Goal: Check status: Check status

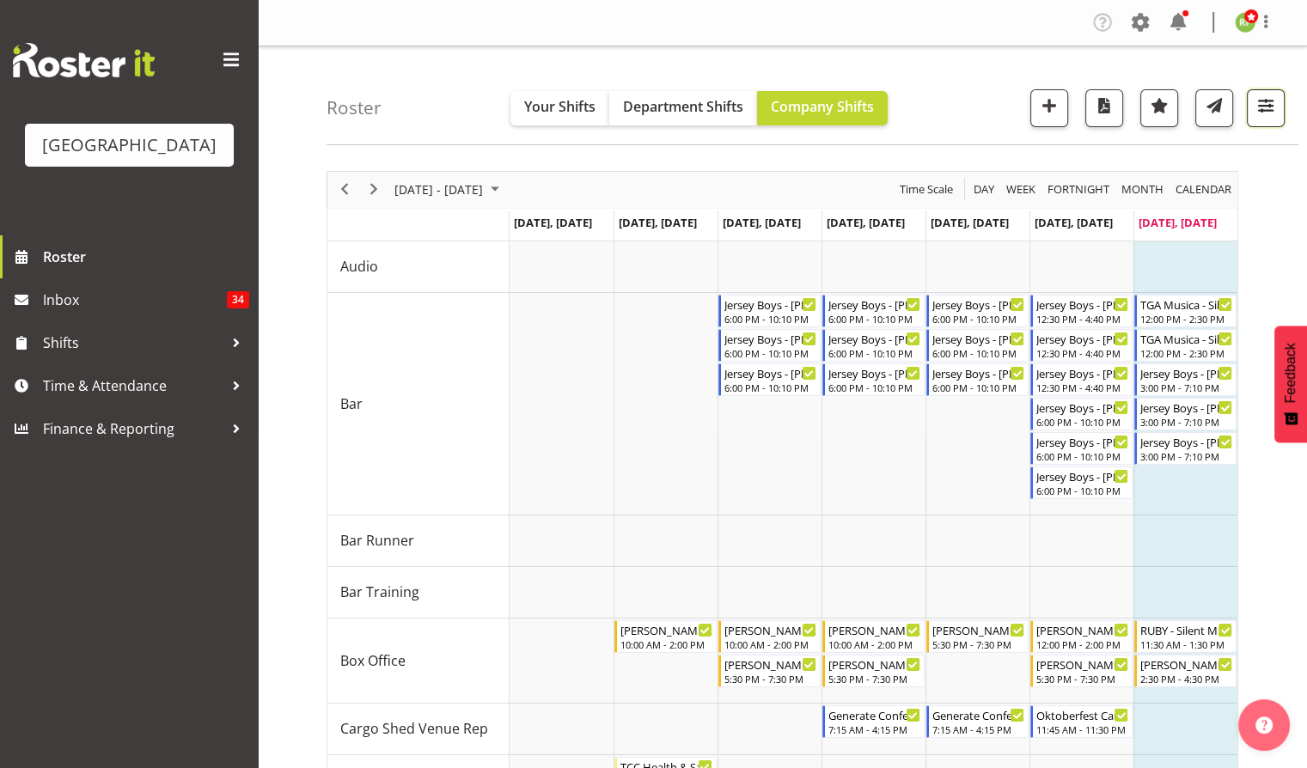
click at [1268, 99] on span "button" at bounding box center [1266, 106] width 22 height 22
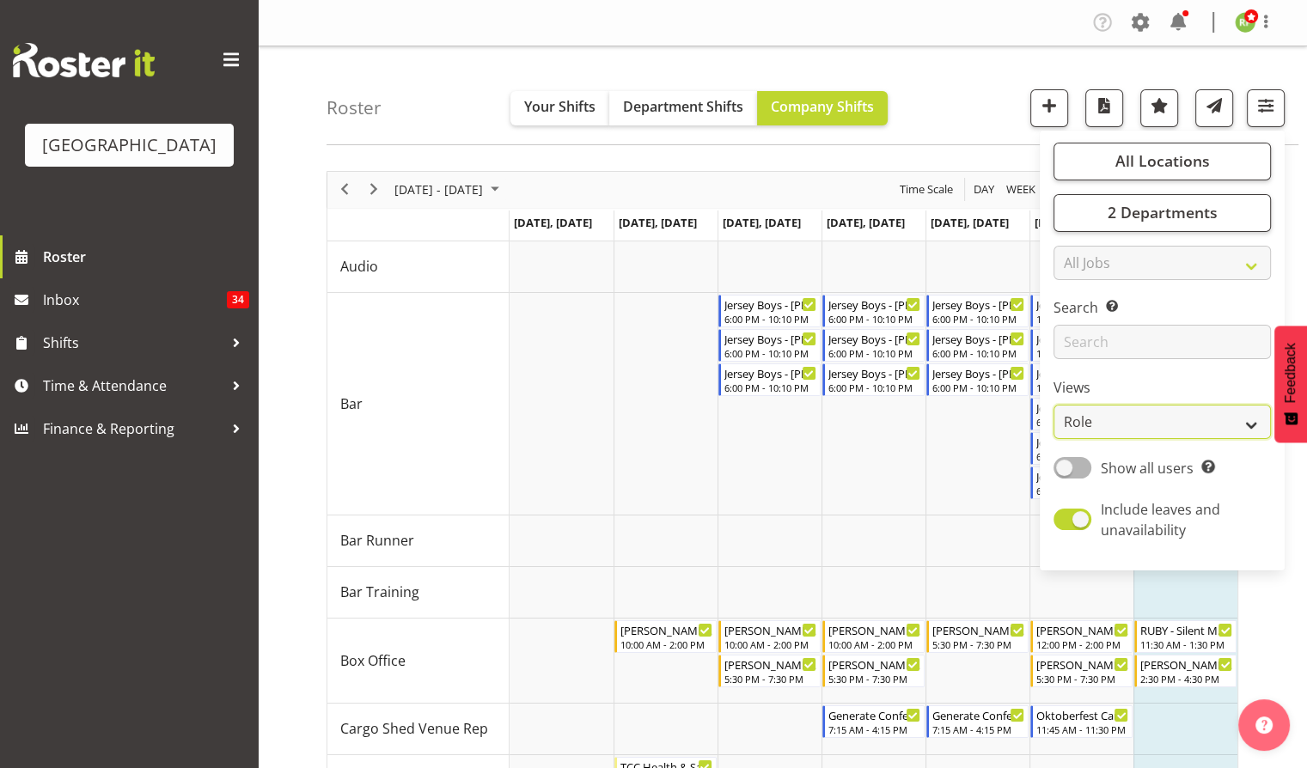
click at [1143, 420] on select "Staff Role Shift - Horizontal Shift - Vertical Staff - Location" at bounding box center [1162, 422] width 217 height 34
click at [1097, 419] on select "Staff Role Shift - Horizontal Shift - Vertical Staff - Location" at bounding box center [1162, 422] width 217 height 34
click at [976, 59] on div "Roster Your Shifts Department Shifts Company Shifts All Locations [GEOGRAPHIC_D…" at bounding box center [813, 95] width 972 height 99
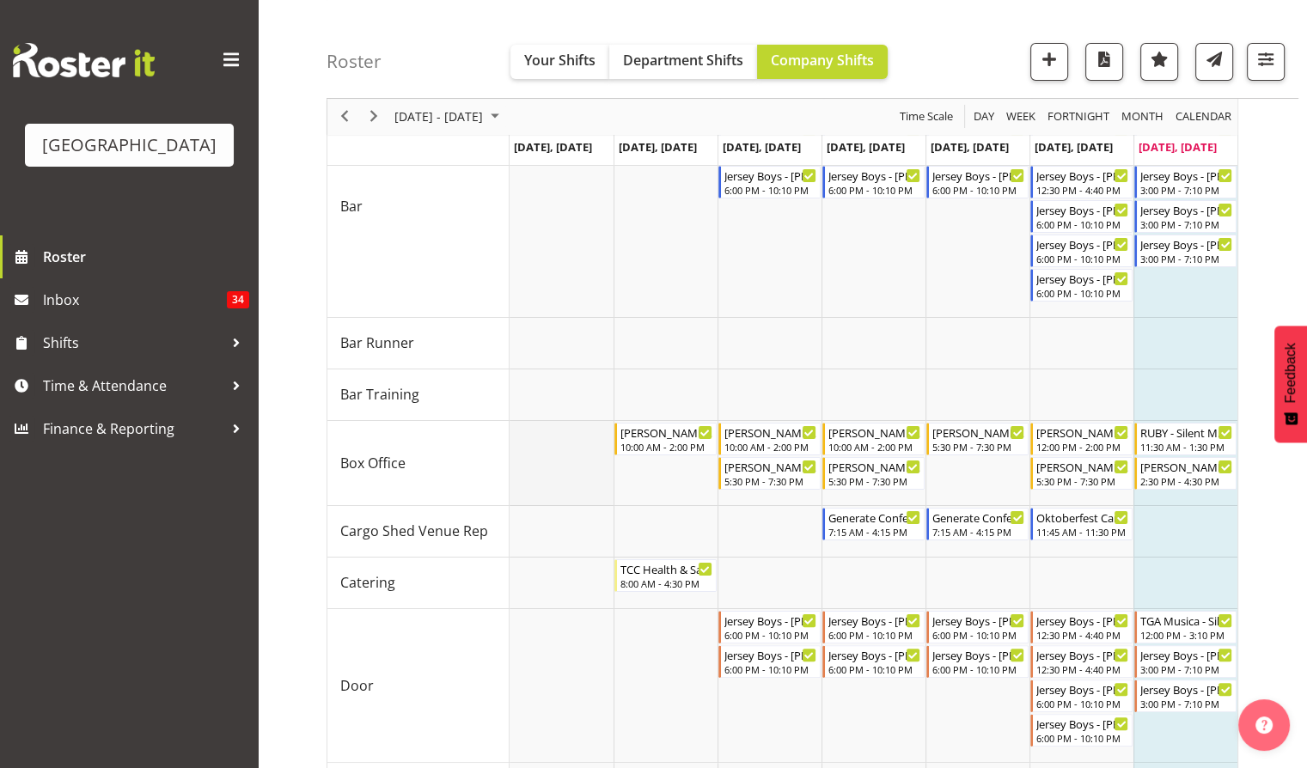
scroll to position [240, 0]
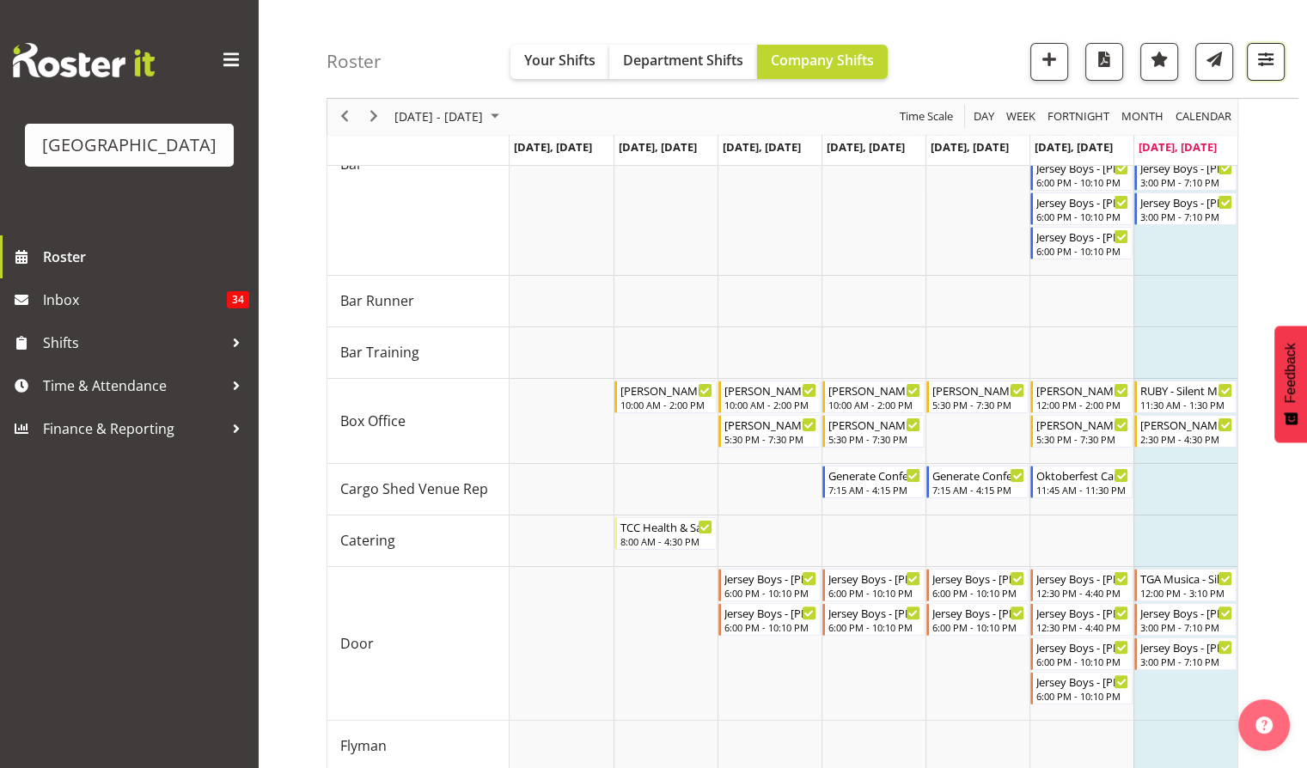
click at [1269, 64] on span "button" at bounding box center [1266, 59] width 22 height 22
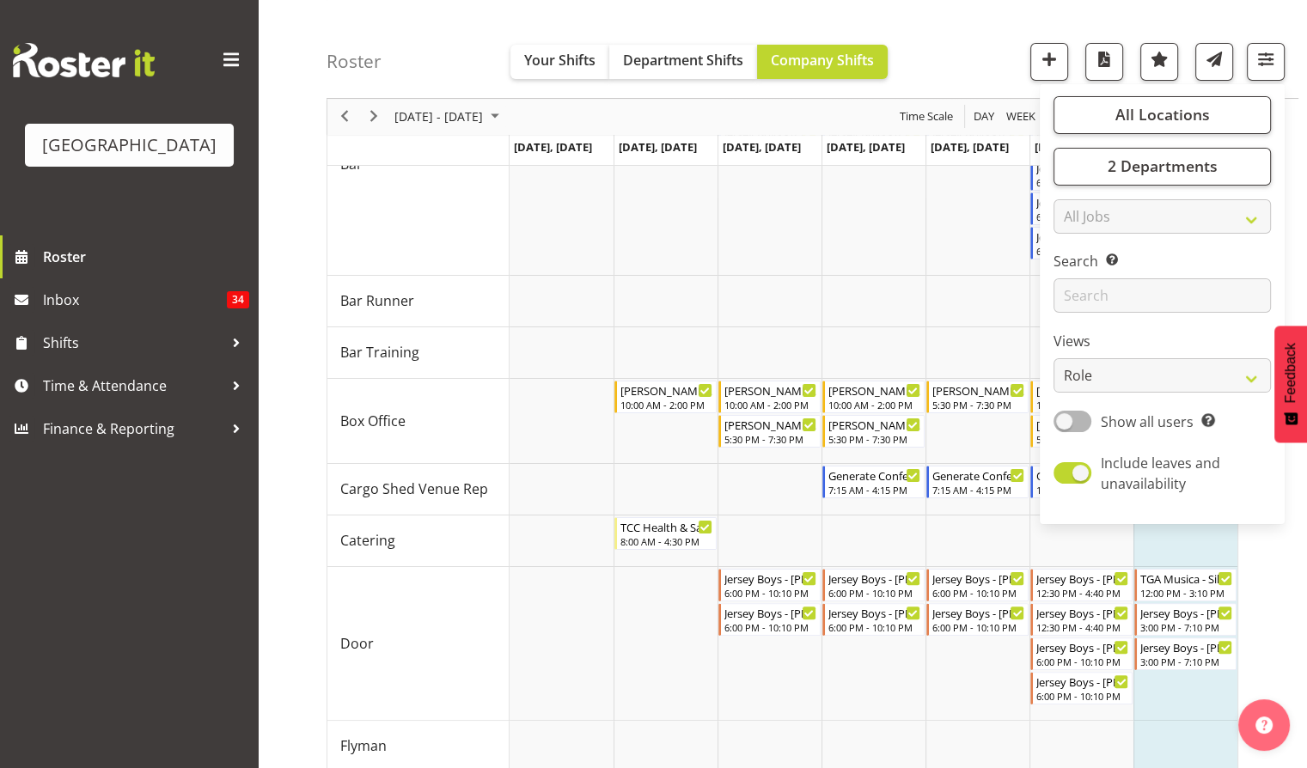
click at [977, 70] on div "Roster Your Shifts Department Shifts Company Shifts All Locations [GEOGRAPHIC_D…" at bounding box center [813, 49] width 972 height 99
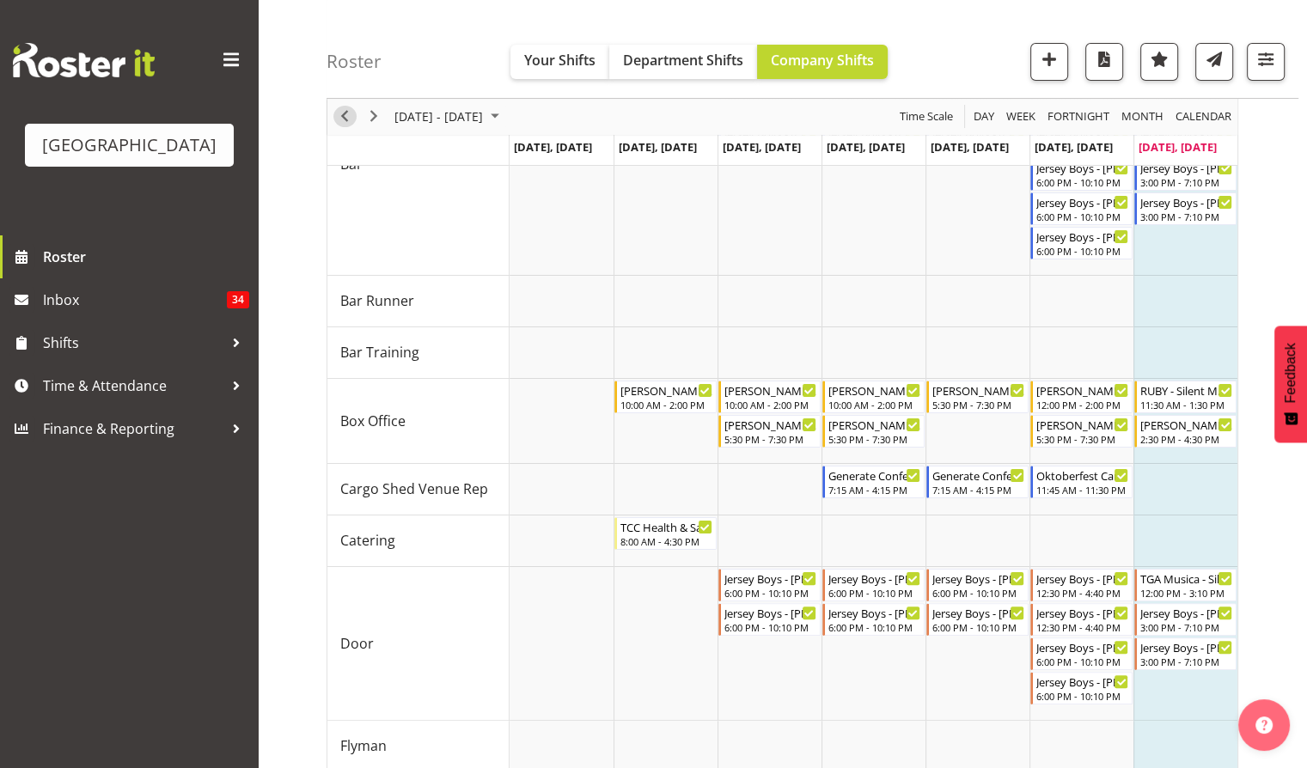
click at [347, 119] on span "Previous" at bounding box center [344, 117] width 21 height 21
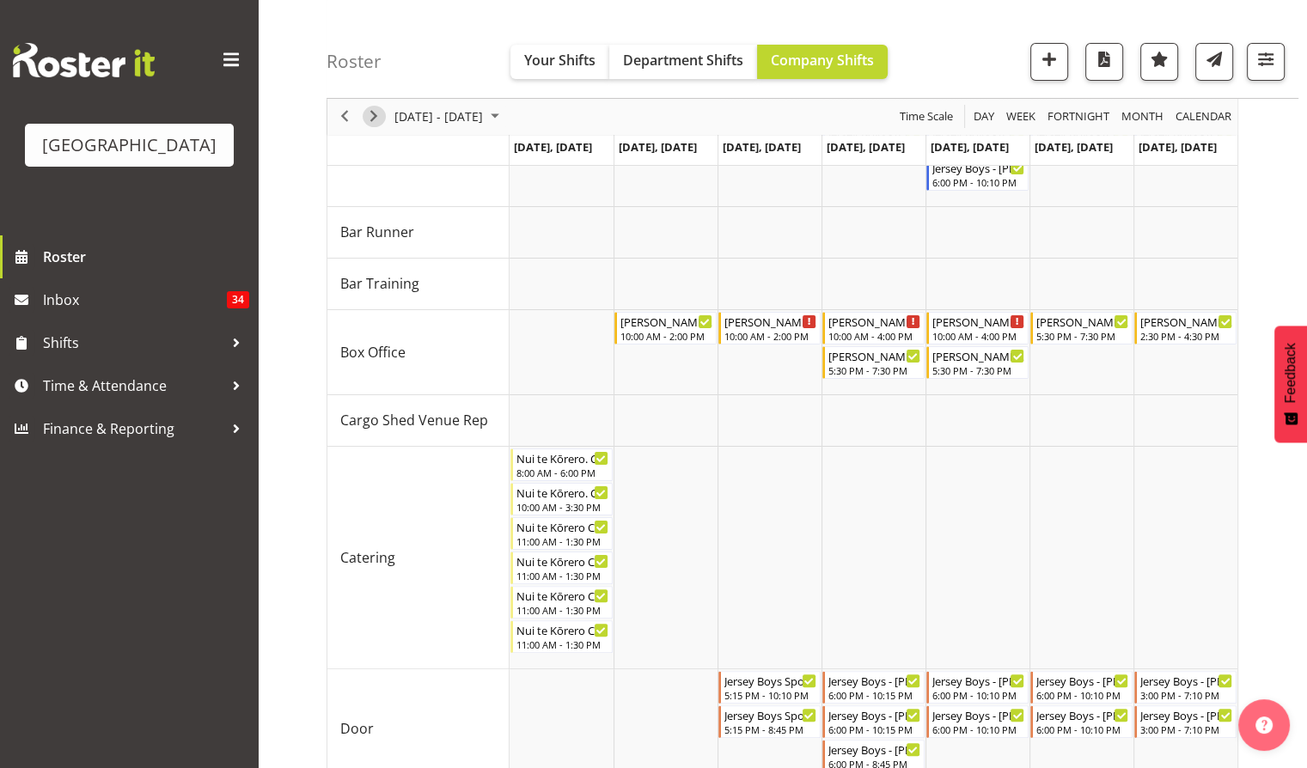
click at [376, 110] on span "Next" at bounding box center [374, 117] width 21 height 21
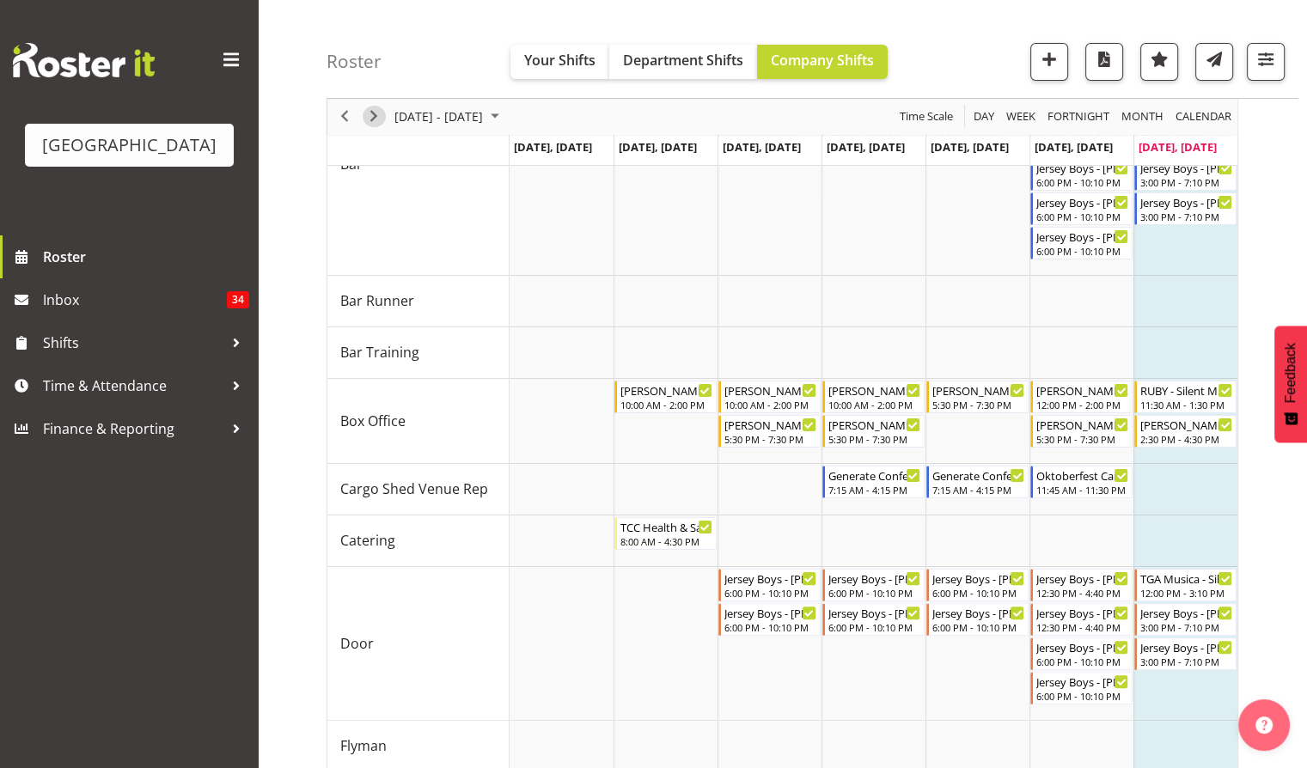
click at [376, 110] on span "Next" at bounding box center [374, 117] width 21 height 21
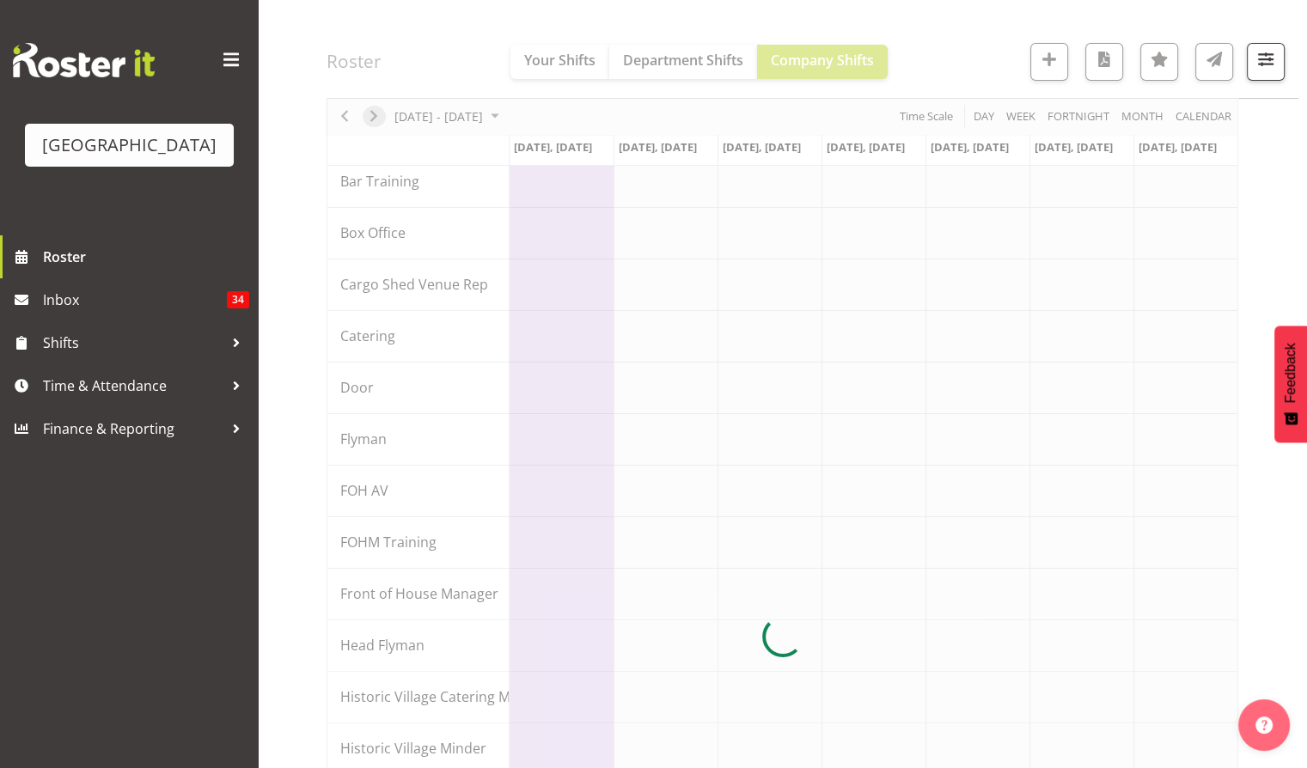
click at [376, 110] on div at bounding box center [783, 637] width 912 height 1412
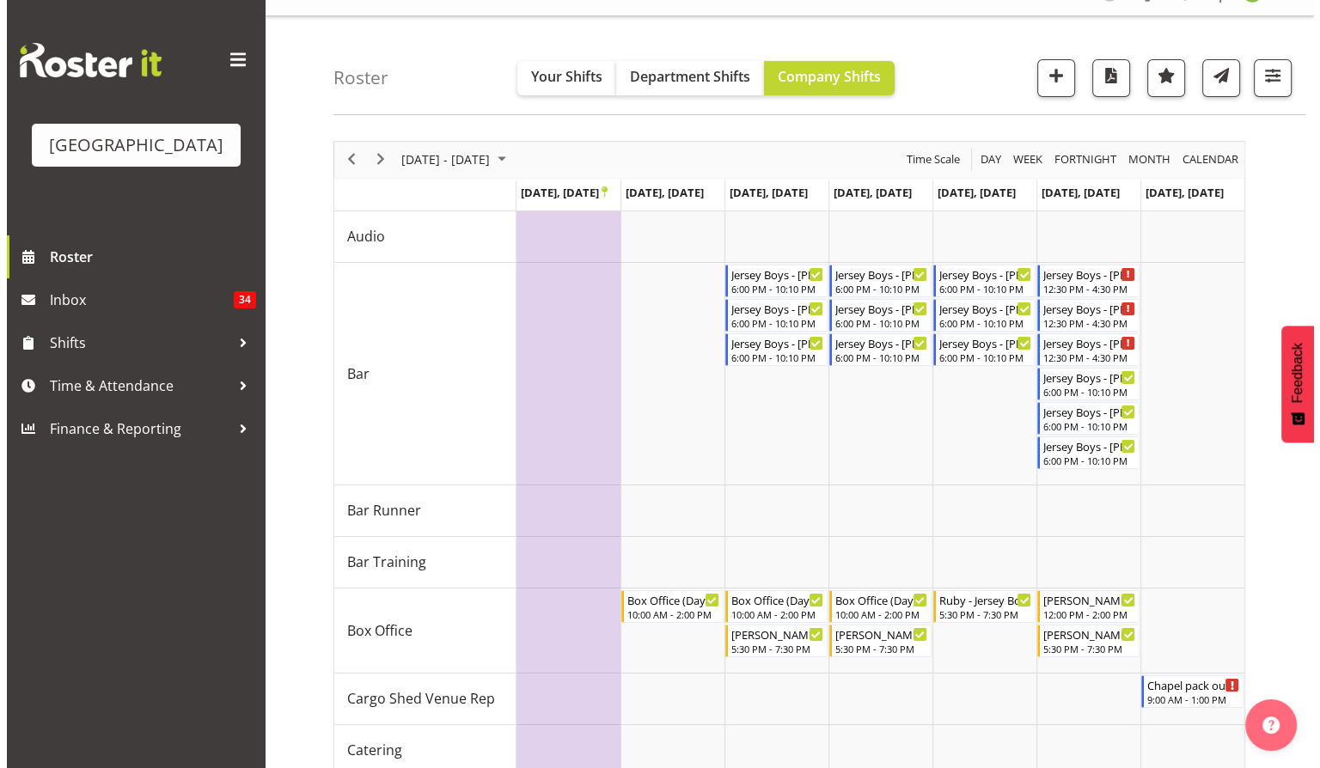
scroll to position [10, 0]
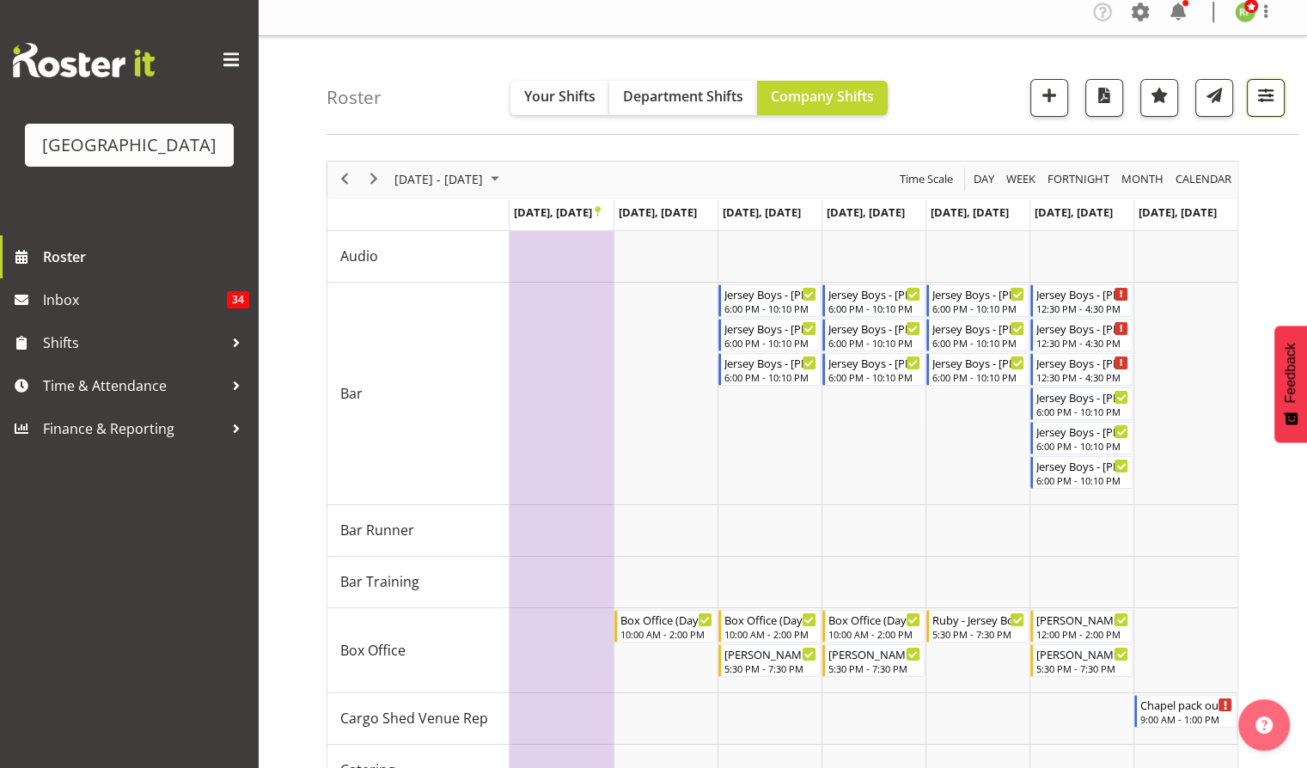
click at [1274, 108] on button "button" at bounding box center [1266, 98] width 38 height 38
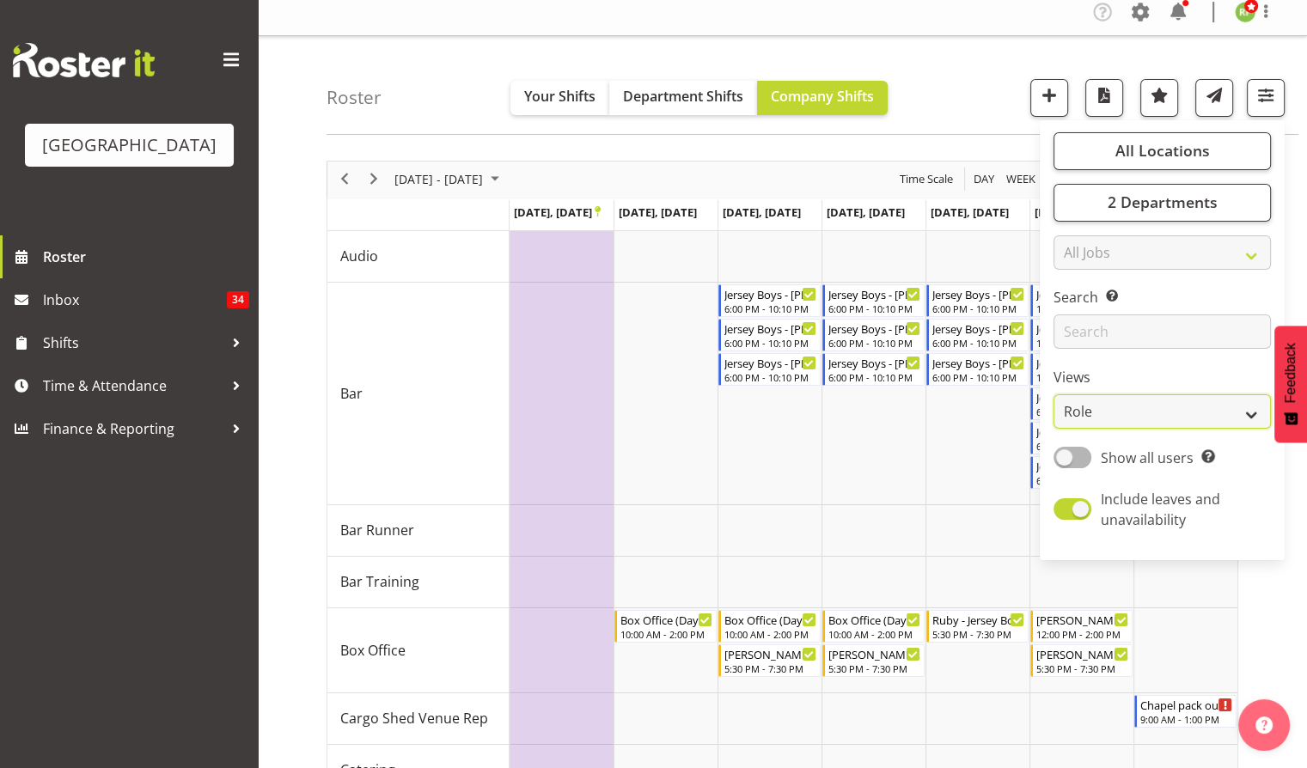
click at [1122, 411] on select "Staff Role Shift - Horizontal Shift - Vertical Staff - Location" at bounding box center [1162, 411] width 217 height 34
select select "shiftH"
click at [1054, 394] on select "Staff Role Shift - Horizontal Shift - Vertical Staff - Location" at bounding box center [1162, 411] width 217 height 34
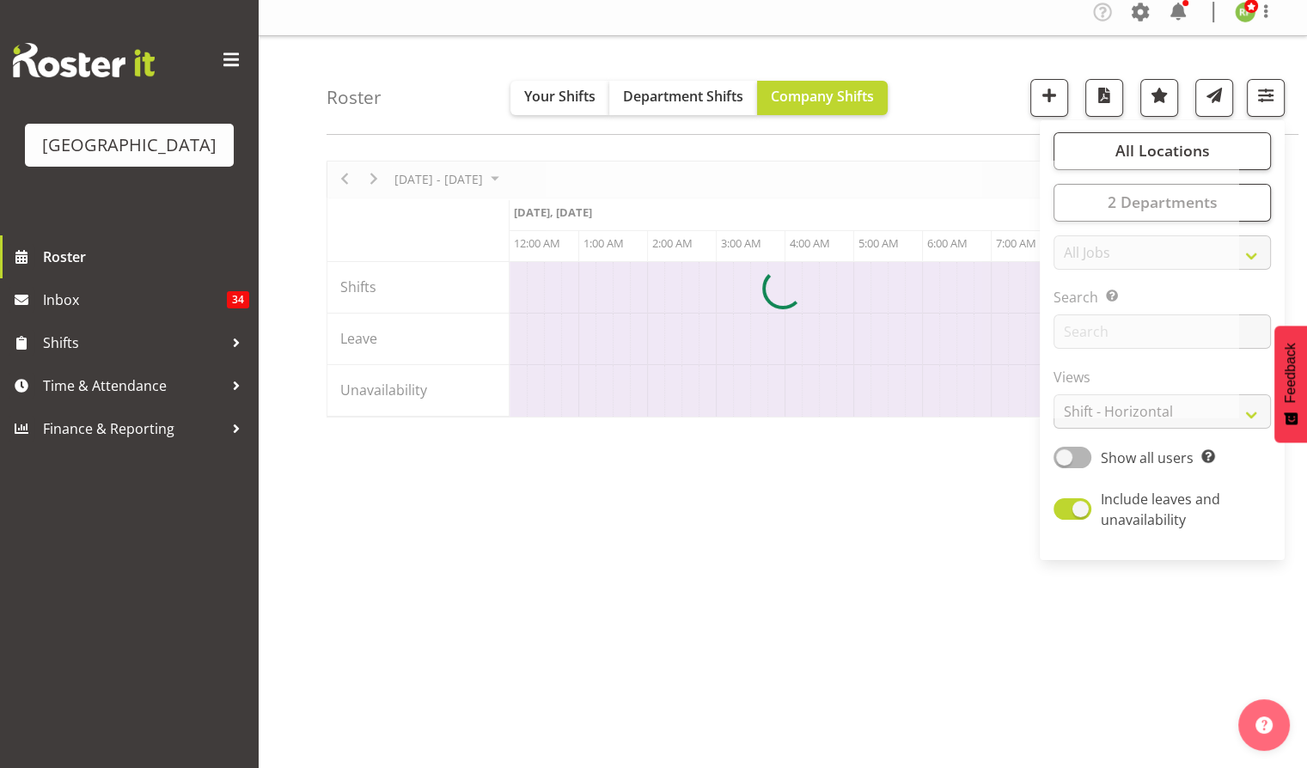
click at [1009, 88] on div "Roster Your Shifts Department Shifts Company Shifts All Locations [GEOGRAPHIC_D…" at bounding box center [813, 85] width 972 height 99
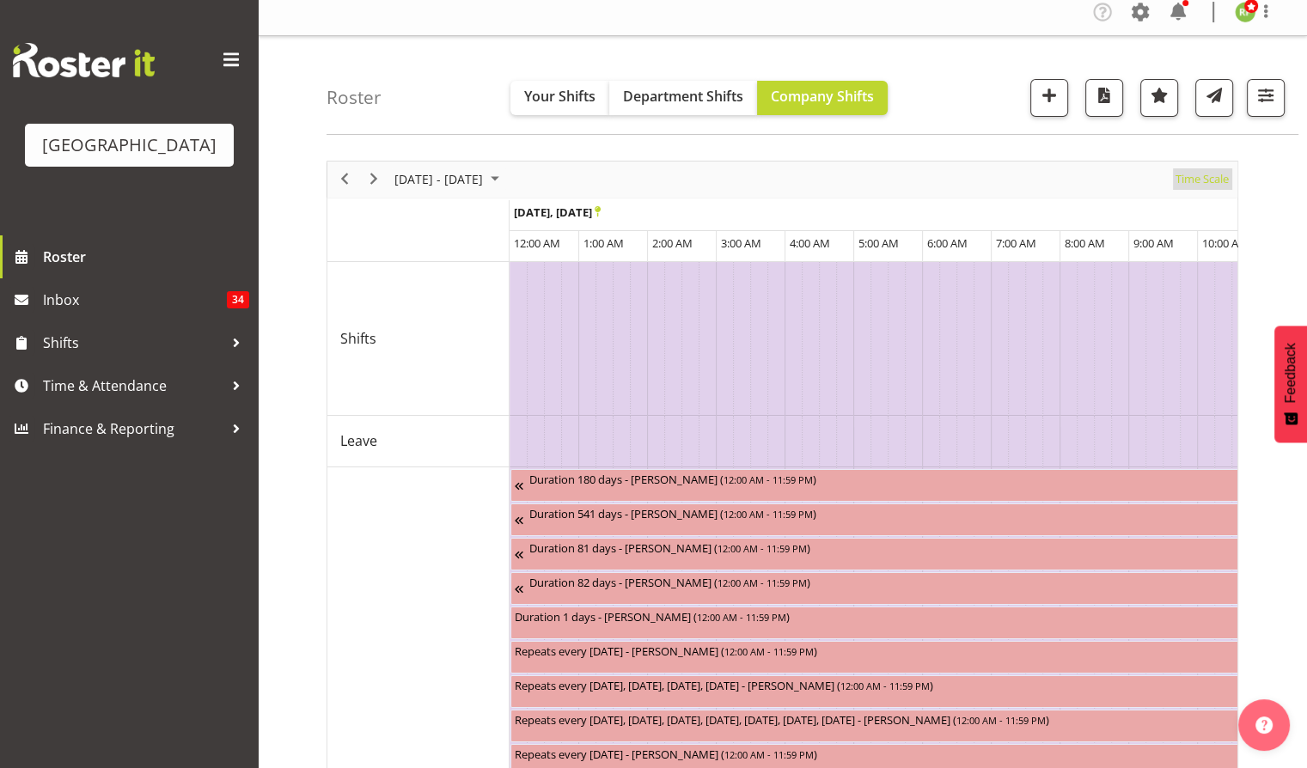
click at [1227, 183] on span "Time Scale" at bounding box center [1202, 178] width 57 height 21
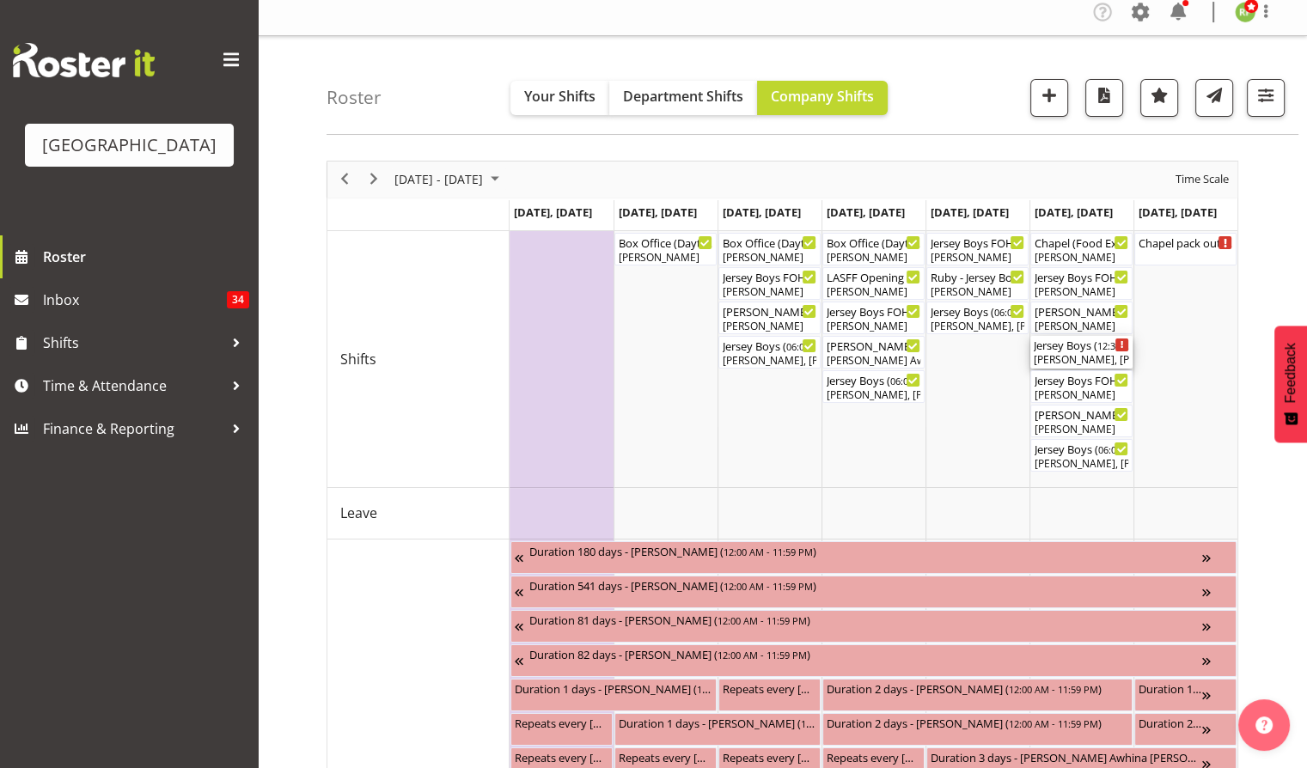
click at [1096, 345] on div "Jersey Boys ( 12:30 PM - 04:30 PM )" at bounding box center [1081, 344] width 95 height 17
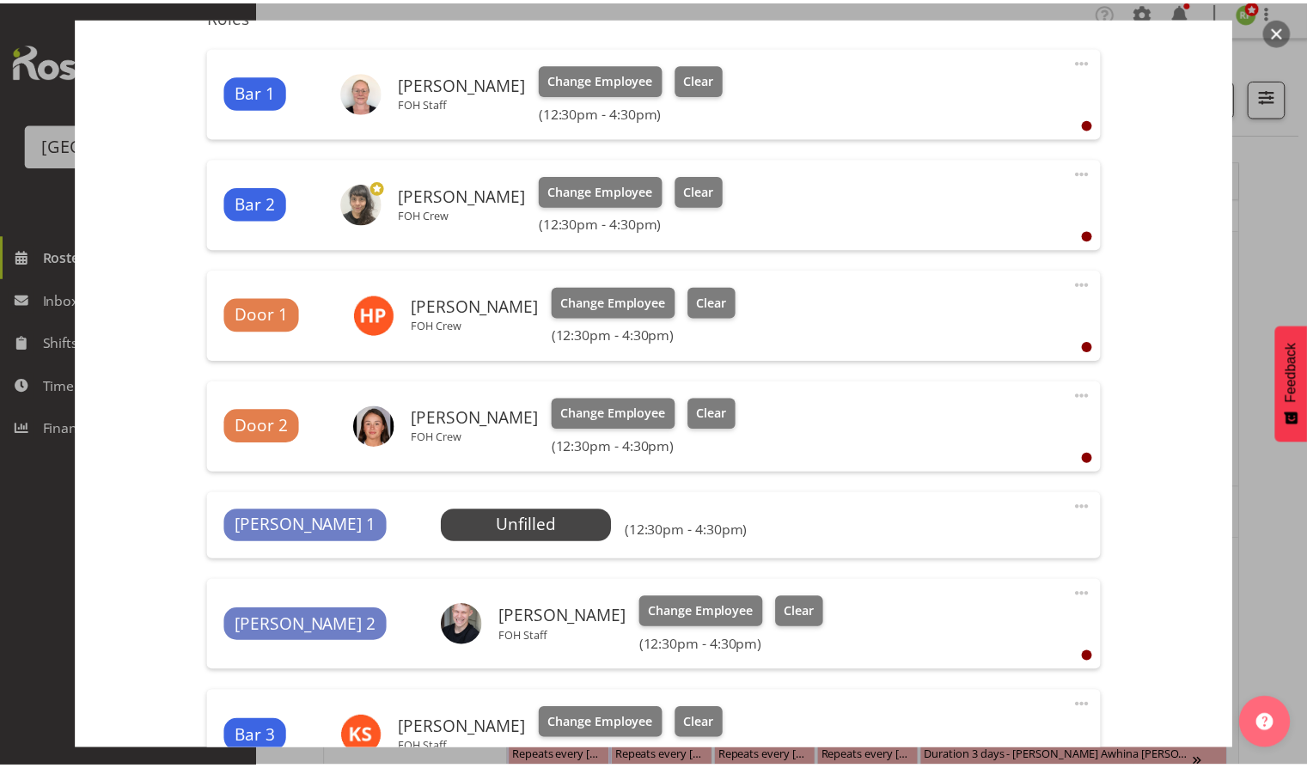
scroll to position [779, 0]
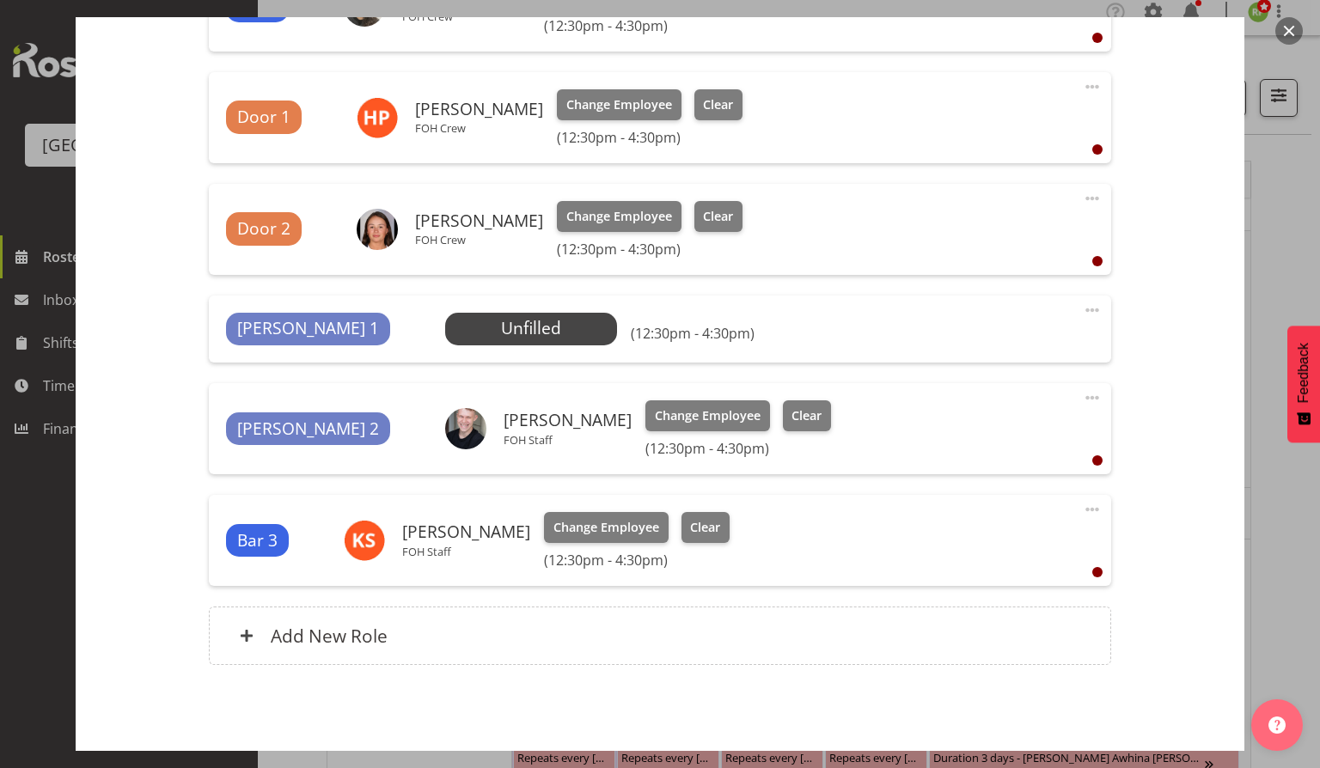
click at [1292, 37] on button "button" at bounding box center [1288, 30] width 27 height 27
